Goal: Task Accomplishment & Management: Manage account settings

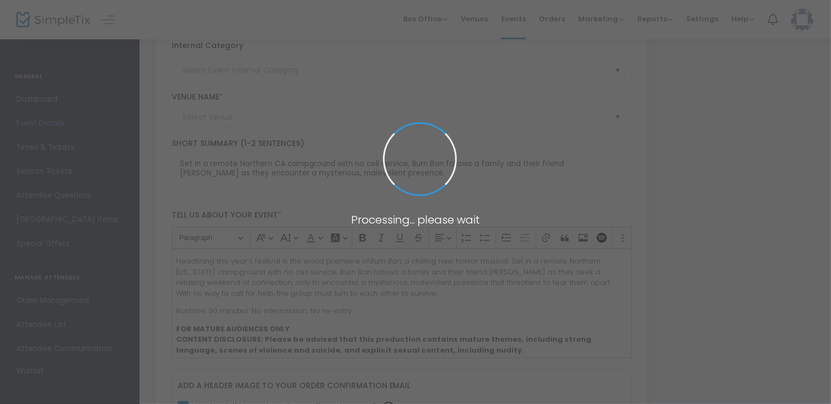
type input "Fringe Mainstage"
type input "Fringe Festival"
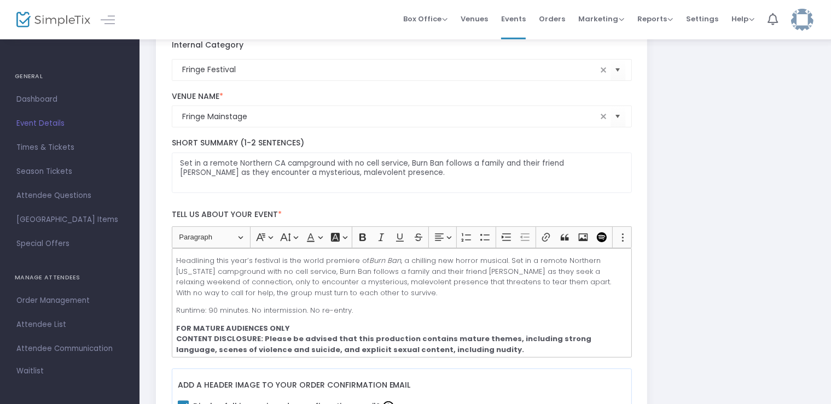
scroll to position [160, 0]
drag, startPoint x: 0, startPoint y: 0, endPoint x: 580, endPoint y: 86, distance: 586.8
click at [580, 80] on kendo-combobox "Fringe Festival" at bounding box center [402, 70] width 460 height 22
click at [514, 21] on span "Events" at bounding box center [513, 19] width 25 height 28
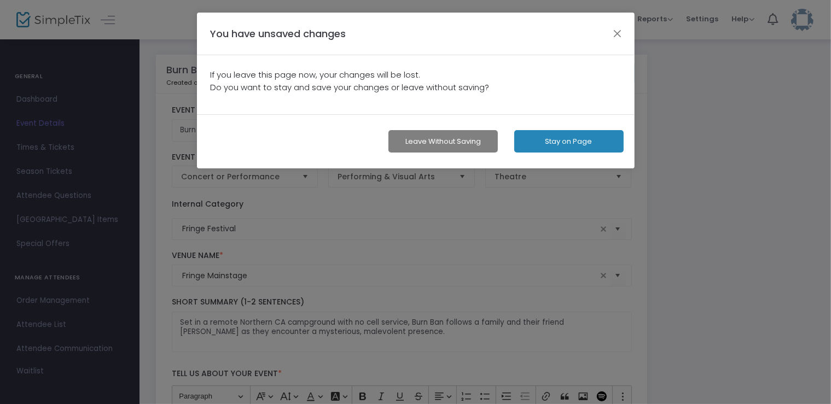
scroll to position [0, 0]
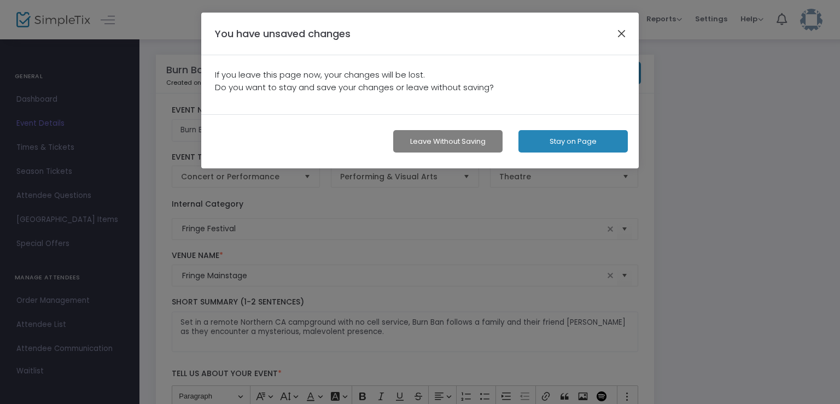
click at [618, 37] on button "button" at bounding box center [622, 33] width 14 height 14
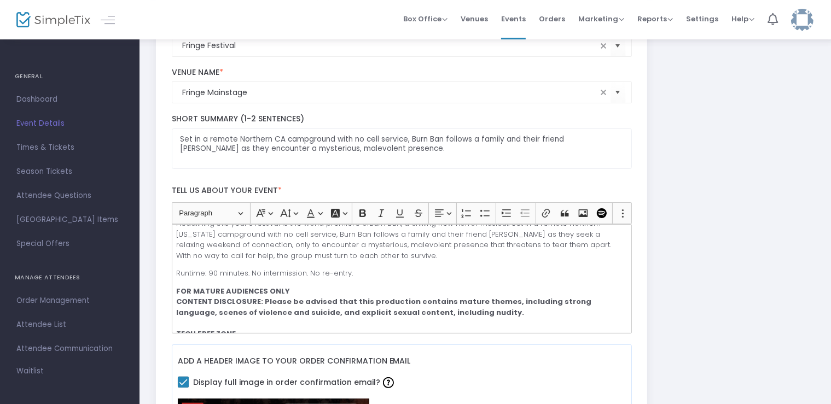
scroll to position [33, 0]
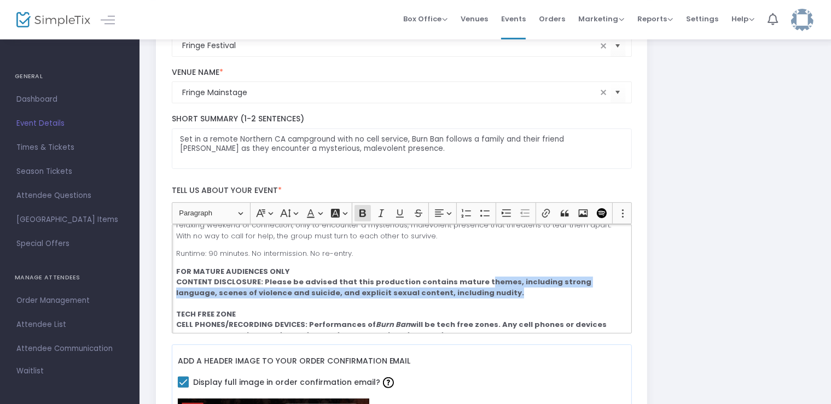
drag, startPoint x: 468, startPoint y: 288, endPoint x: 455, endPoint y: 289, distance: 12.7
click at [455, 289] on p "FOR MATURE AUDIENCES ONLY CONTENT DISCLOSURE: Please be advised that this produ…" at bounding box center [401, 308] width 450 height 85
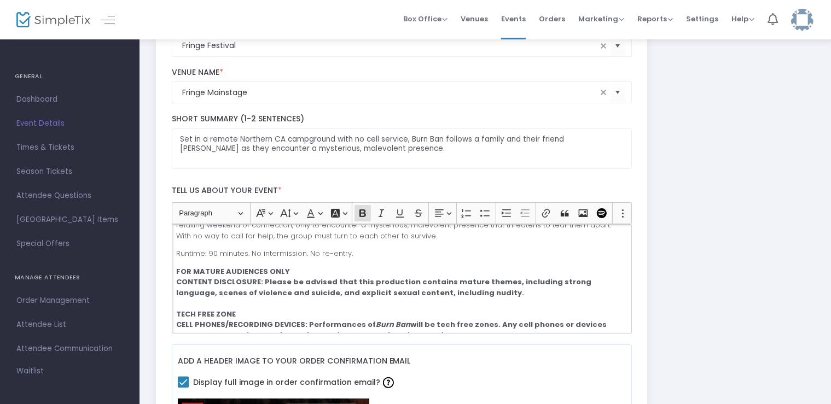
click at [456, 289] on p "FOR MATURE AUDIENCES ONLY CONTENT DISCLOSURE: Please be advised that this produ…" at bounding box center [401, 308] width 450 height 85
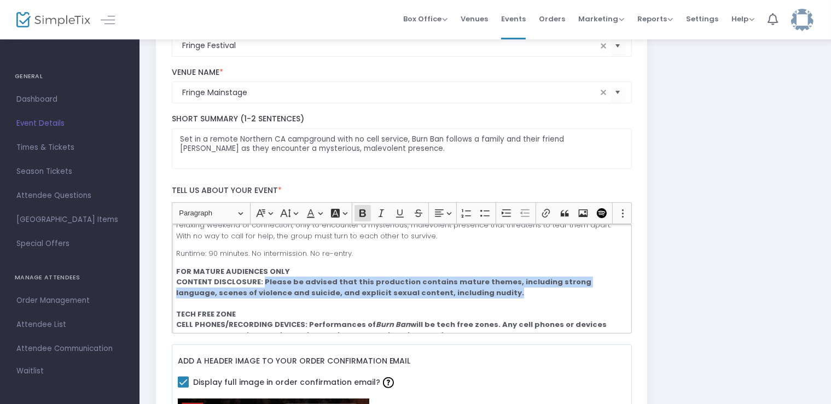
click at [259, 281] on strong "CONTENT DISCLOSURE: Please be advised that this production contains mature them…" at bounding box center [383, 287] width 415 height 21
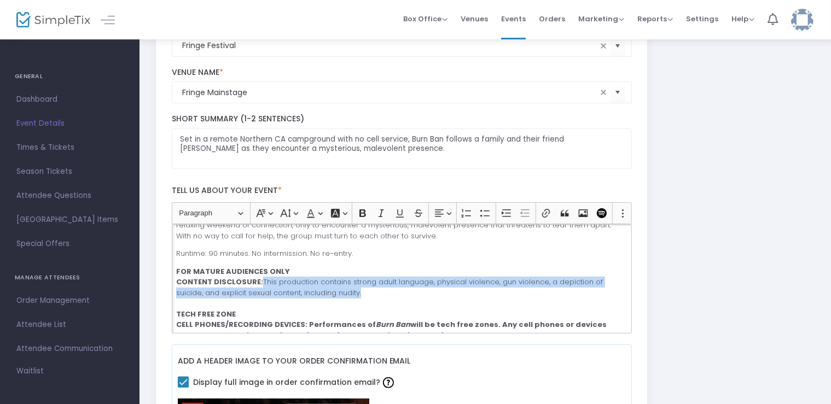
click at [260, 283] on p "FOR MATURE AUDIENCES ONLY CONTENT DISCLOSURE: This production contains strong a…" at bounding box center [401, 308] width 450 height 85
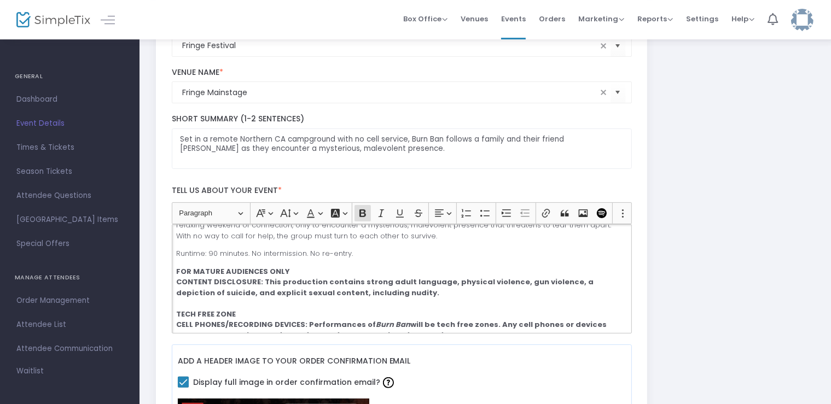
click at [260, 283] on strong "CONTENT DISCLOSURE: This production contains strong adult language, physical vi…" at bounding box center [384, 287] width 417 height 21
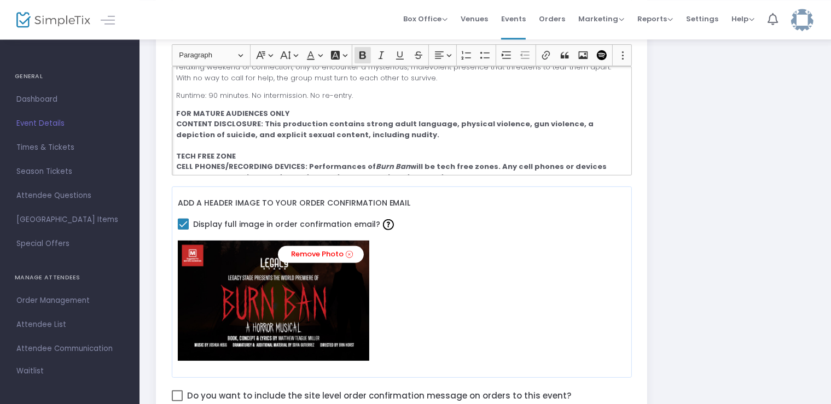
scroll to position [57, 0]
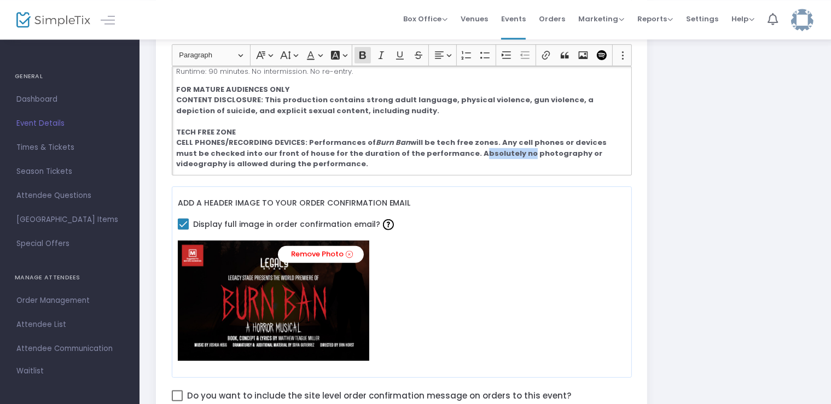
drag, startPoint x: 467, startPoint y: 154, endPoint x: 426, endPoint y: 156, distance: 41.1
click at [426, 156] on strong "will be tech free zones. Any cell phones or devices must be checked into our fr…" at bounding box center [391, 153] width 431 height 32
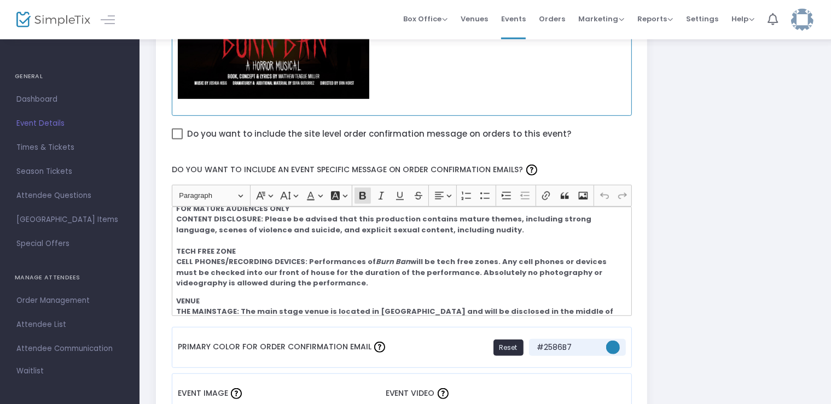
scroll to position [0, 0]
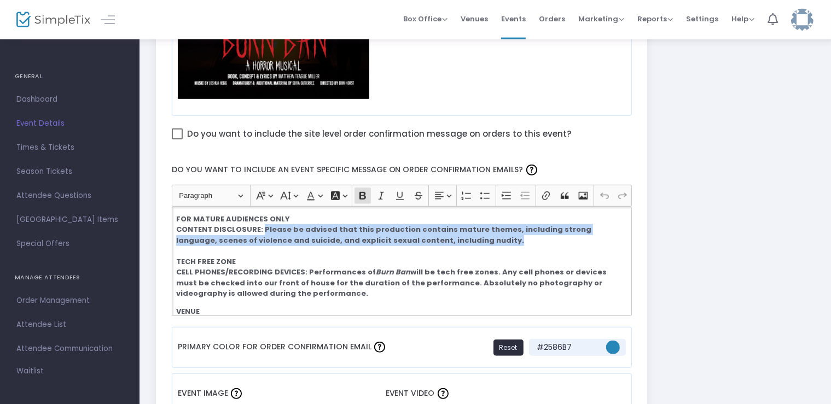
drag, startPoint x: 479, startPoint y: 241, endPoint x: 262, endPoint y: 231, distance: 217.4
click at [262, 231] on p "FOR MATURE AUDIENCES ONLY CONTENT DISCLOSURE: Please be advised that this produ…" at bounding box center [401, 256] width 450 height 85
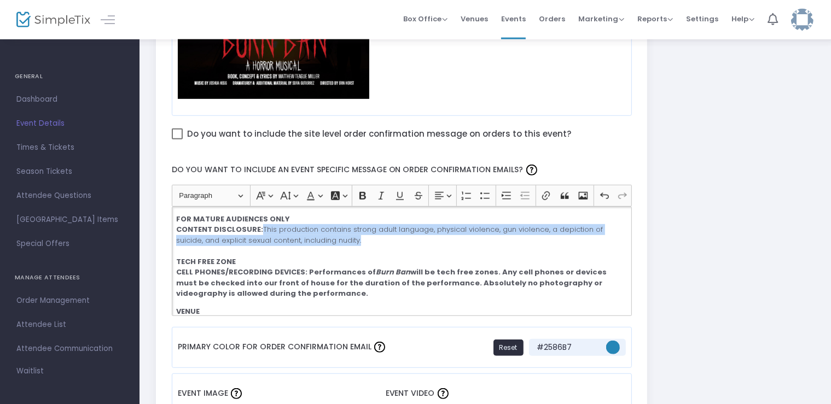
click at [260, 228] on p "FOR MATURE AUDIENCES ONLY CONTENT DISCLOSURE: This production contains strong a…" at bounding box center [401, 256] width 450 height 85
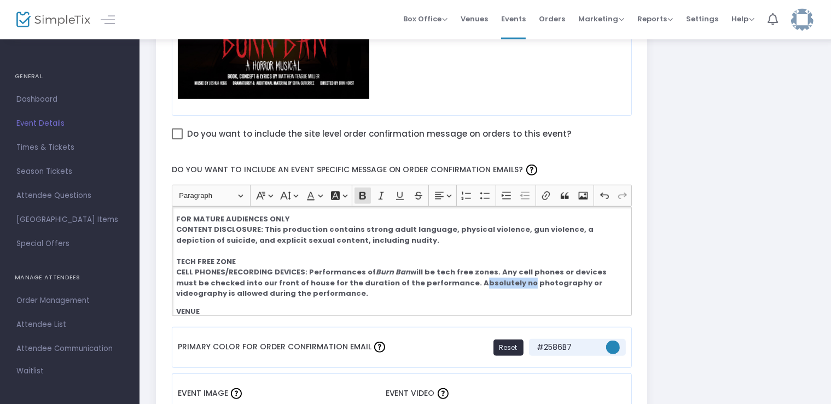
drag, startPoint x: 468, startPoint y: 282, endPoint x: 425, endPoint y: 288, distance: 43.6
click at [425, 288] on strong "will be tech free zones. Any cell phones or devices must be checked into our fr…" at bounding box center [391, 283] width 431 height 32
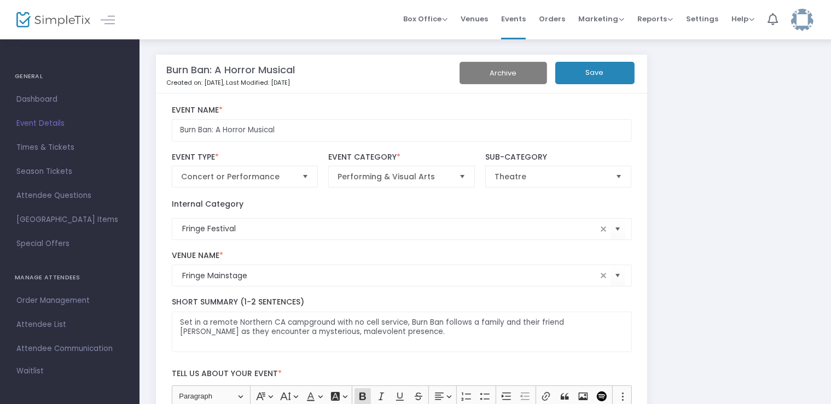
click at [573, 69] on button "Save" at bounding box center [594, 73] width 79 height 22
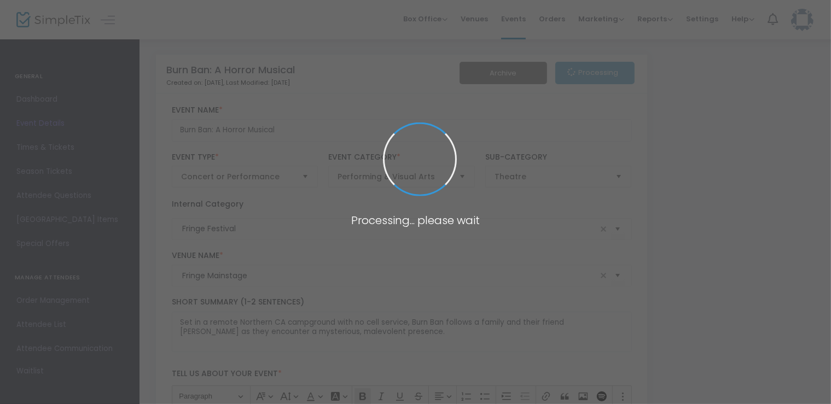
scroll to position [57, 0]
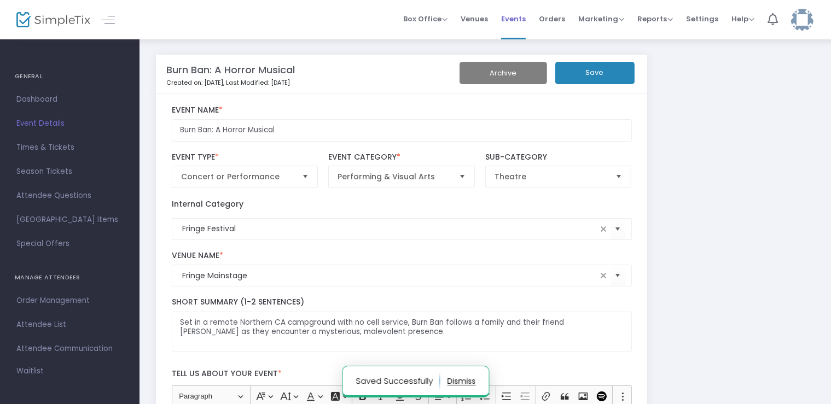
click at [524, 13] on span "Events" at bounding box center [513, 19] width 25 height 28
